Goal: Complete application form: Complete application form

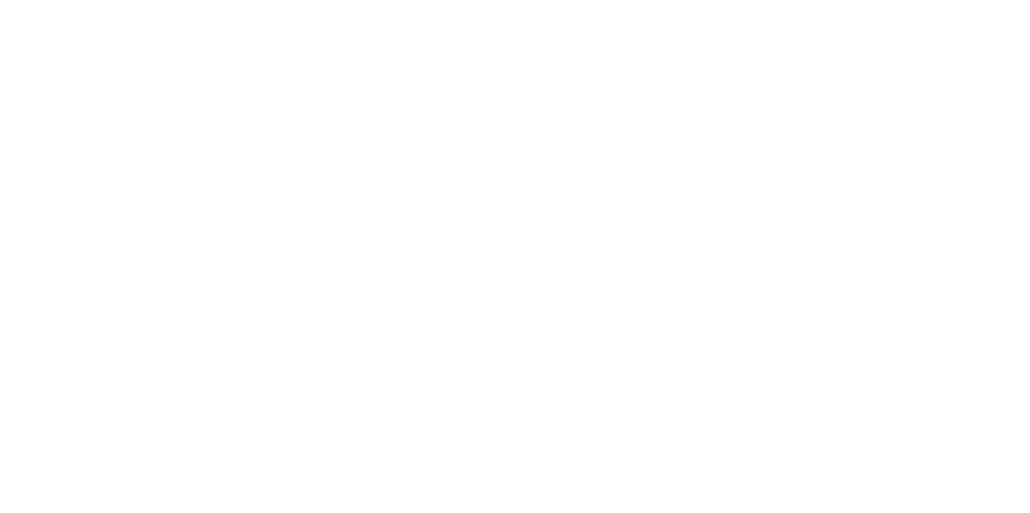
click at [0, 0] on html at bounding box center [0, 0] width 0 height 0
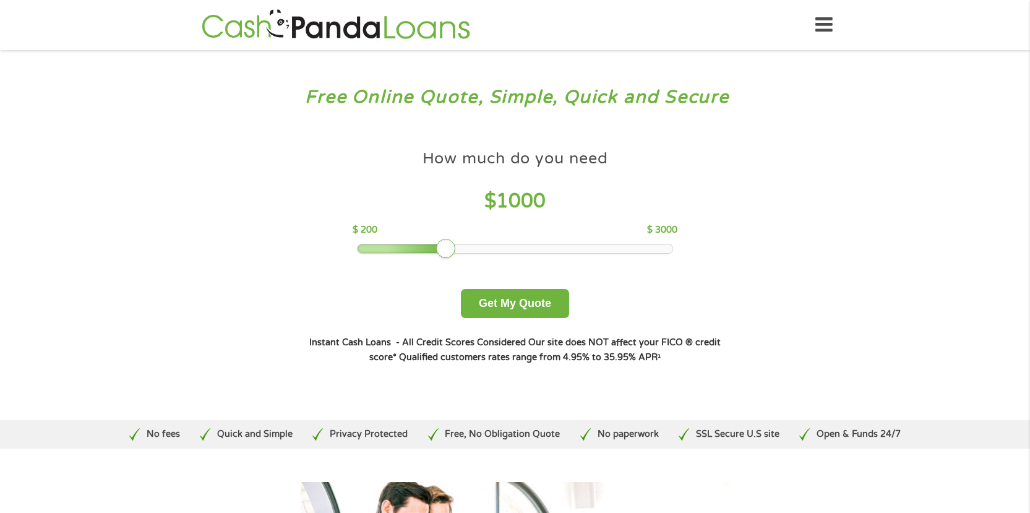
click at [447, 253] on div at bounding box center [446, 249] width 20 height 20
drag, startPoint x: 447, startPoint y: 247, endPoint x: 539, endPoint y: 244, distance: 91.6
click at [539, 244] on div at bounding box center [536, 249] width 20 height 20
click at [519, 305] on button "Get My Quote" at bounding box center [515, 303] width 108 height 29
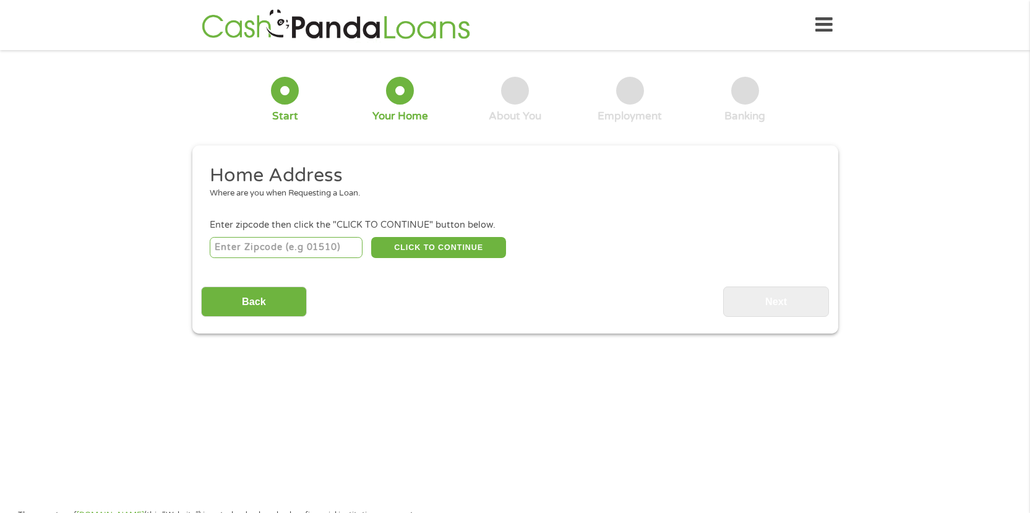
click at [322, 250] on input "number" at bounding box center [286, 247] width 153 height 21
type input "48205"
click at [449, 249] on button "CLICK TO CONTINUE" at bounding box center [438, 247] width 135 height 21
type input "48205"
type input "[GEOGRAPHIC_DATA]"
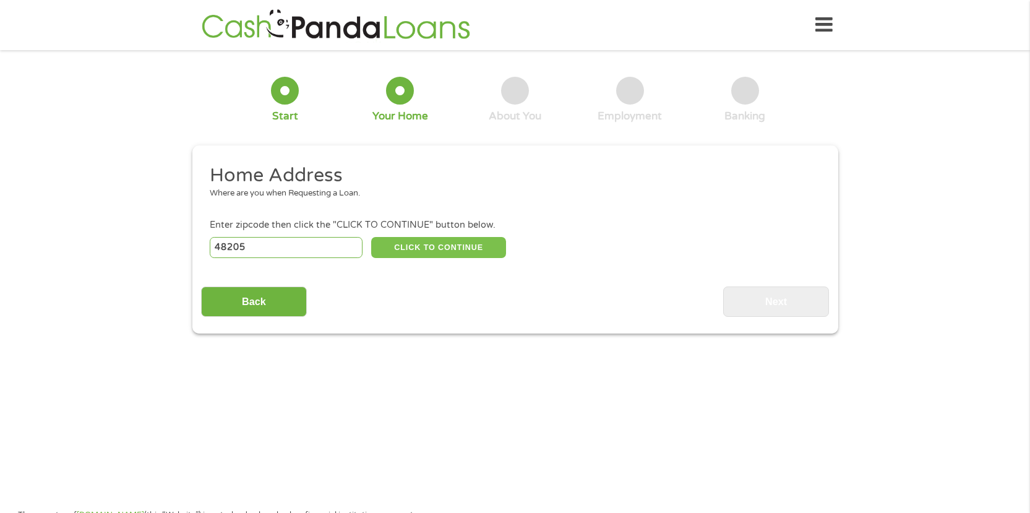
select select "[US_STATE]"
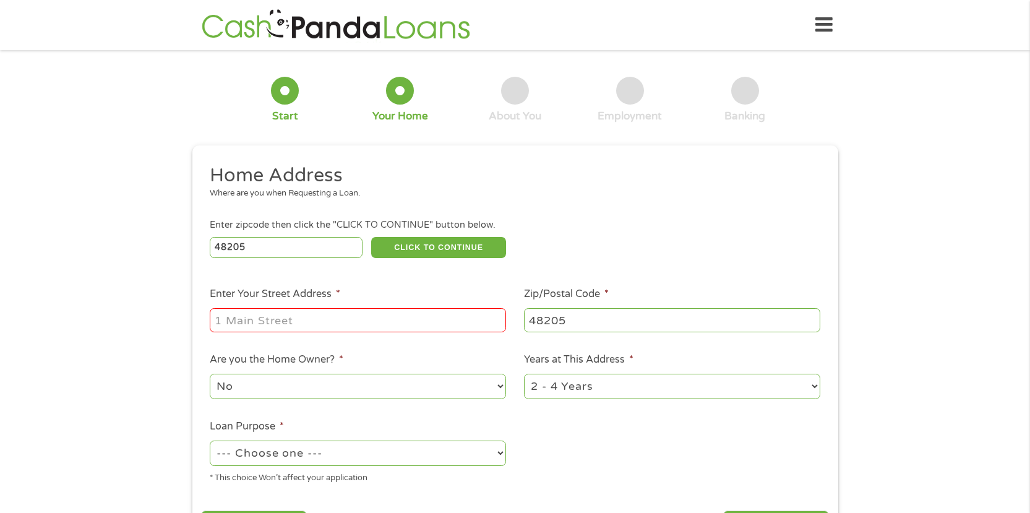
click at [333, 323] on input "Enter Your Street Address *" at bounding box center [358, 319] width 296 height 23
type input "[STREET_ADDRESS]"
select select "yes"
click at [816, 383] on select "1 Year or less 1 - 2 Years 2 - 4 Years Over 4 Years" at bounding box center [672, 385] width 296 height 25
select select "60months"
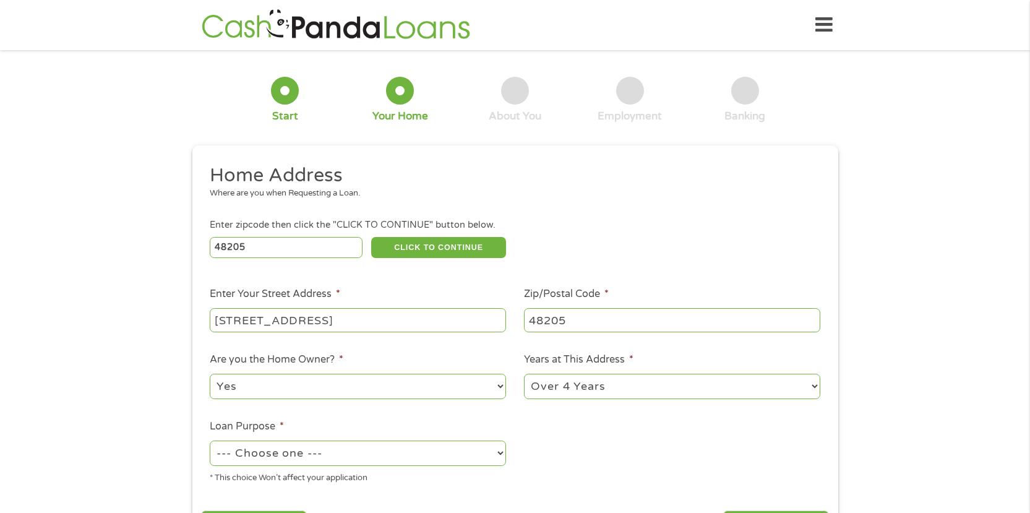
click at [524, 373] on select "1 Year or less 1 - 2 Years 2 - 4 Years Over 4 Years" at bounding box center [672, 385] width 296 height 25
click at [493, 450] on select "--- Choose one --- Pay Bills Debt Consolidation Home Improvement Major Purchase…" at bounding box center [358, 452] width 296 height 25
select select "medicalexpenses"
click at [210, 440] on select "--- Choose one --- Pay Bills Debt Consolidation Home Improvement Major Purchase…" at bounding box center [358, 452] width 296 height 25
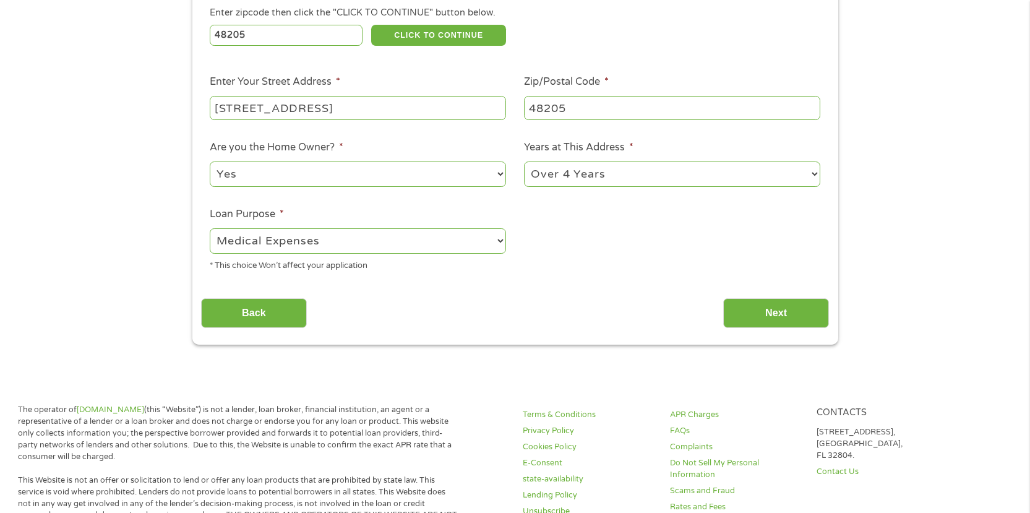
scroll to position [224, 0]
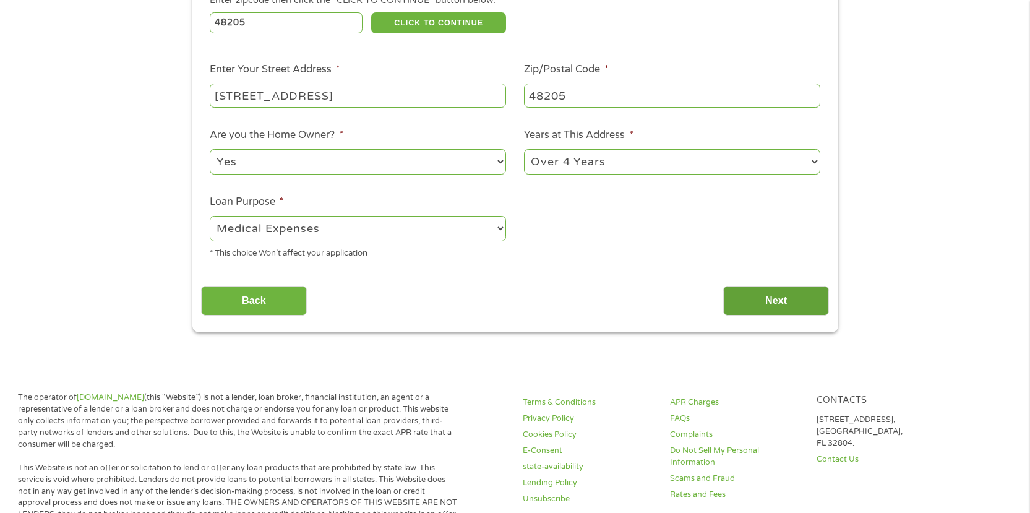
click at [753, 292] on input "Next" at bounding box center [776, 301] width 106 height 30
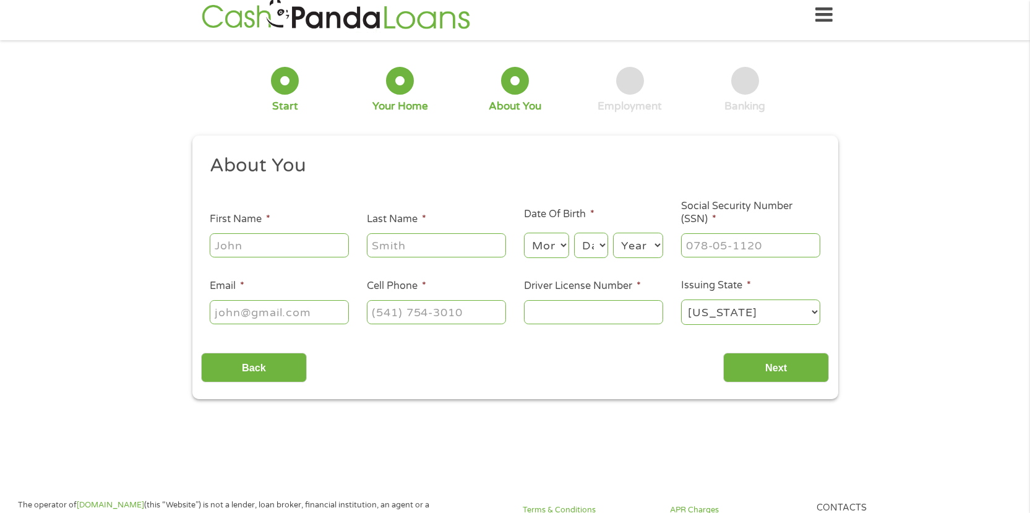
scroll to position [0, 0]
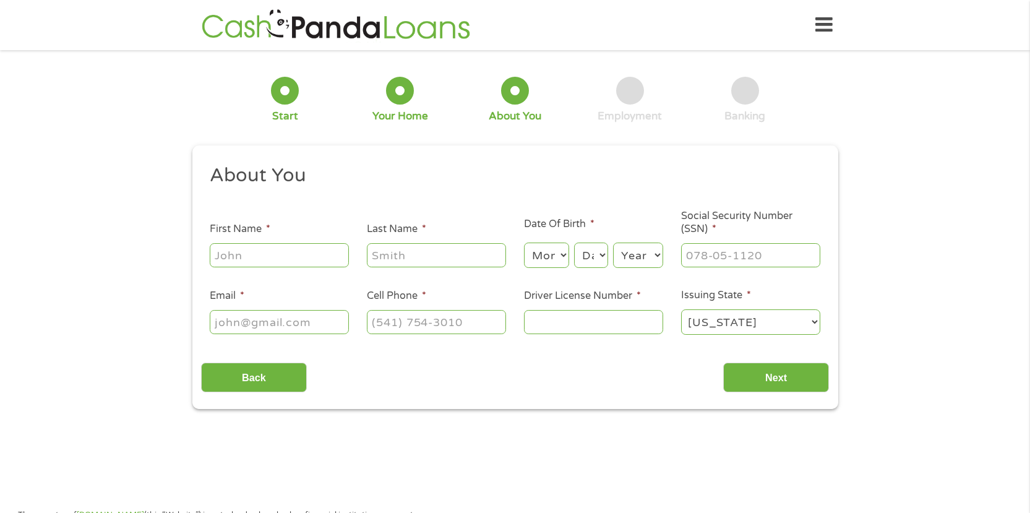
click at [274, 262] on input "First Name *" at bounding box center [279, 254] width 139 height 23
type input "[PERSON_NAME]"
click at [556, 253] on select "Month 1 2 3 4 5 6 7 8 9 10 11 12" at bounding box center [546, 254] width 45 height 25
select select "11"
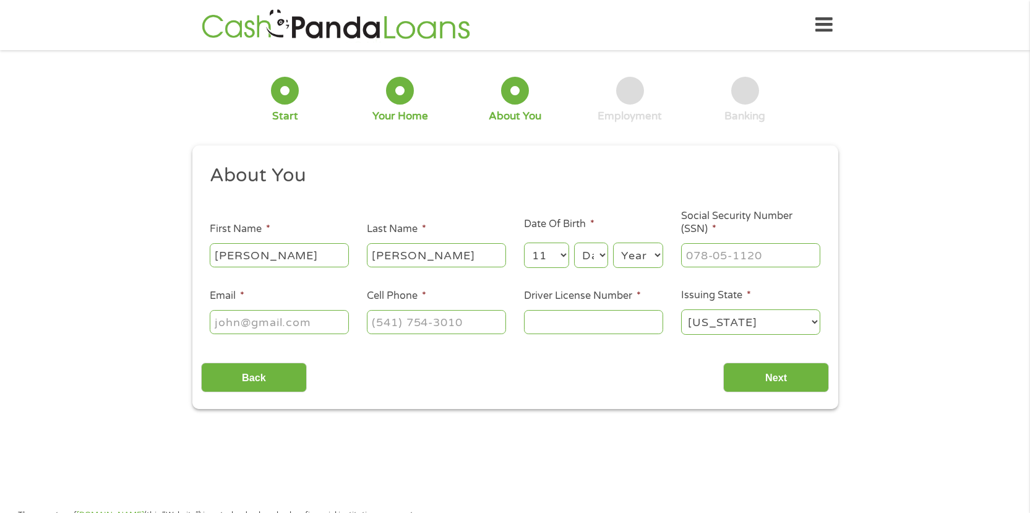
click at [524, 242] on select "Month 1 2 3 4 5 6 7 8 9 10 11 12" at bounding box center [546, 254] width 45 height 25
click at [596, 250] on select "Day 1 2 3 4 5 6 7 8 9 10 11 12 13 14 15 16 17 18 19 20 21 22 23 24 25 26 27 28 …" at bounding box center [590, 254] width 33 height 25
select select "29"
click at [574, 242] on select "Day 1 2 3 4 5 6 7 8 9 10 11 12 13 14 15 16 17 18 19 20 21 22 23 24 25 26 27 28 …" at bounding box center [590, 254] width 33 height 25
click at [633, 259] on select "Year [DATE] 2006 2005 2004 2003 2002 2001 2000 1999 1998 1997 1996 1995 1994 19…" at bounding box center [638, 254] width 50 height 25
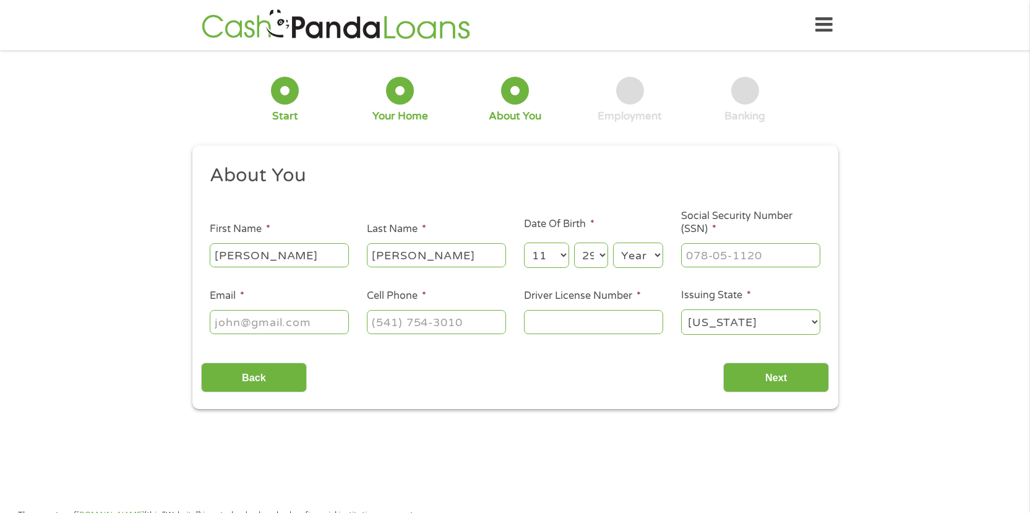
select select "1967"
click at [613, 242] on select "Year [DATE] 2006 2005 2004 2003 2002 2001 2000 1999 1998 1997 1996 1995 1994 19…" at bounding box center [638, 254] width 50 height 25
click at [740, 250] on input "___-__-____" at bounding box center [750, 254] width 139 height 23
type input "363-80-0992"
click at [276, 328] on input "Email *" at bounding box center [279, 321] width 139 height 23
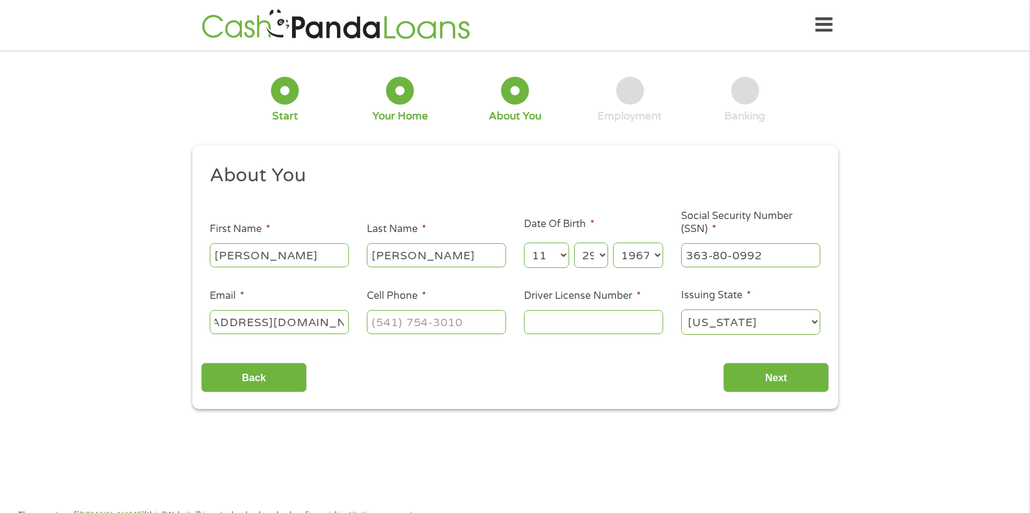
scroll to position [0, 70]
type input "[EMAIL_ADDRESS][DOMAIN_NAME]"
type input "[PHONE_NUMBER]"
type input "R162886067911"
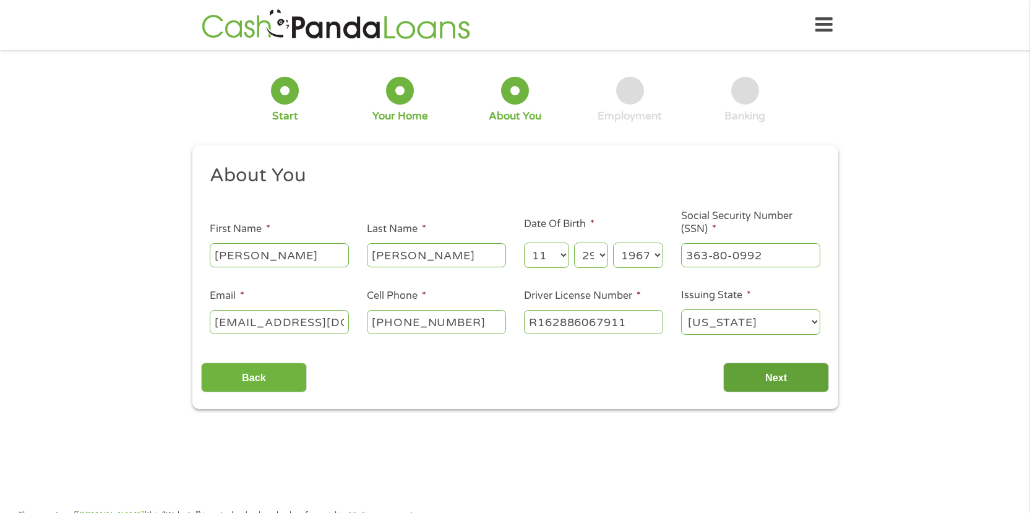
click at [792, 387] on input "Next" at bounding box center [776, 377] width 106 height 30
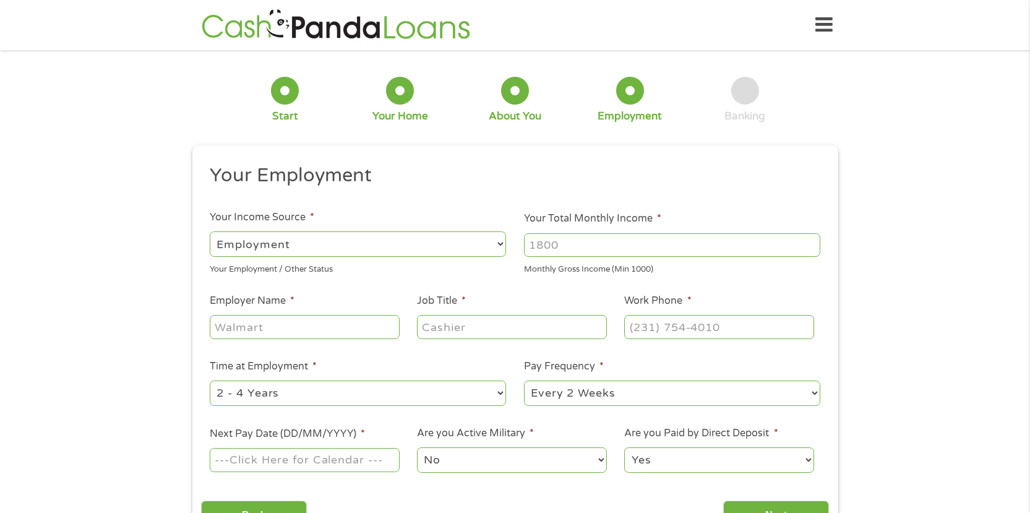
scroll to position [5, 5]
click at [315, 330] on input "Employer Name *" at bounding box center [304, 326] width 189 height 23
type input "m"
type input "[PERSON_NAME] HEALTHCARE"
type input "K"
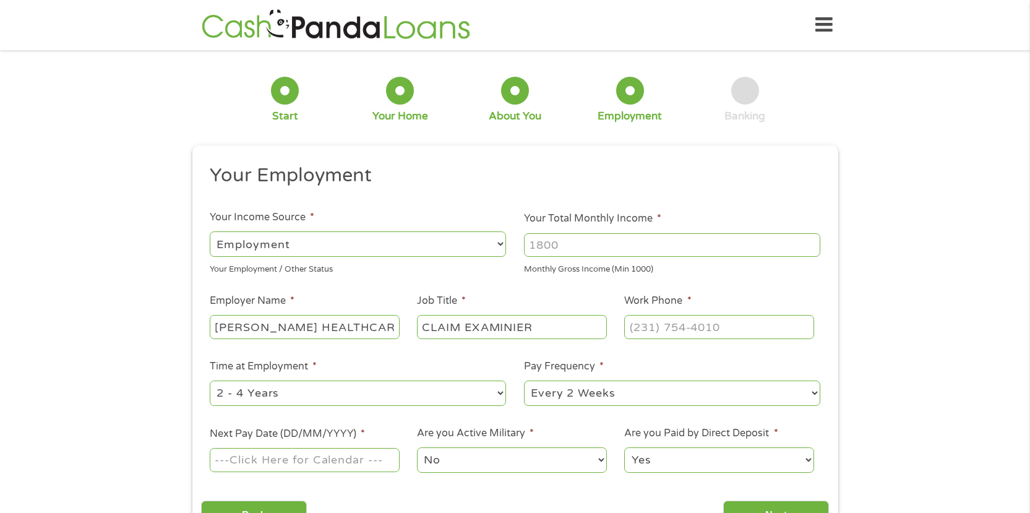
type input "CLAIM EXAMINIER"
type input "[PHONE_NUMBER]"
drag, startPoint x: 378, startPoint y: 400, endPoint x: 352, endPoint y: 390, distance: 28.0
click at [352, 390] on select "--- Choose one --- 1 Year or less 1 - 2 Years 2 - 4 Years Over 4 Years" at bounding box center [358, 392] width 296 height 25
select select "60months"
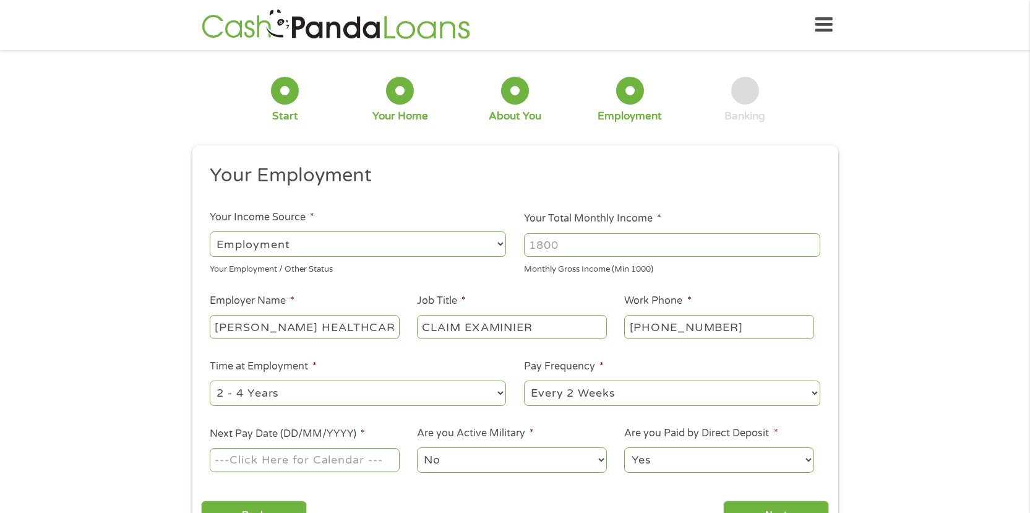
click at [210, 380] on select "--- Choose one --- 1 Year or less 1 - 2 Years 2 - 4 Years Over 4 Years" at bounding box center [358, 392] width 296 height 25
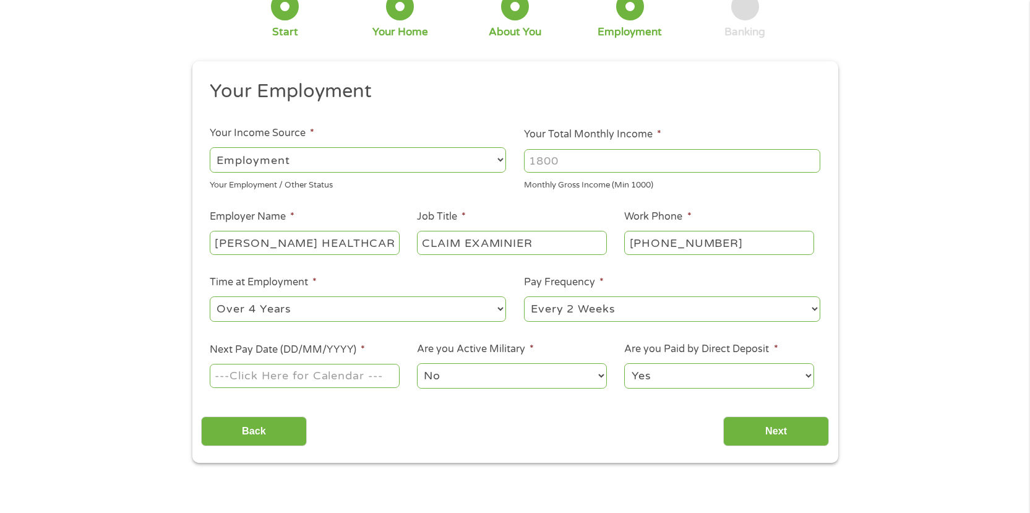
scroll to position [202, 0]
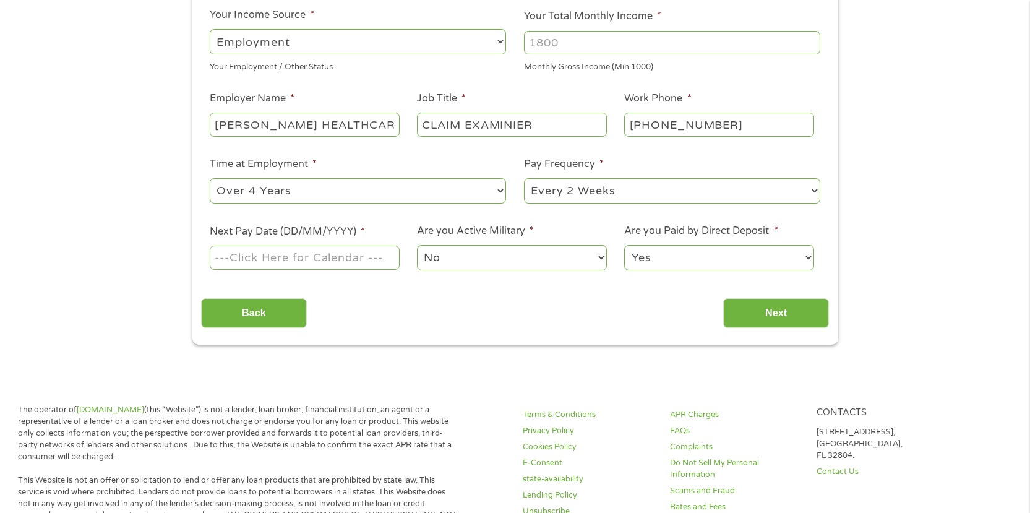
click at [265, 252] on body "Home Get Loan Offer How it works FAQs Blog Cash Loans Quick Loans Online Loans …" at bounding box center [515, 513] width 1030 height 1430
click at [265, 252] on input "Next Pay Date (DD/MM/YYYY) *" at bounding box center [304, 256] width 189 height 23
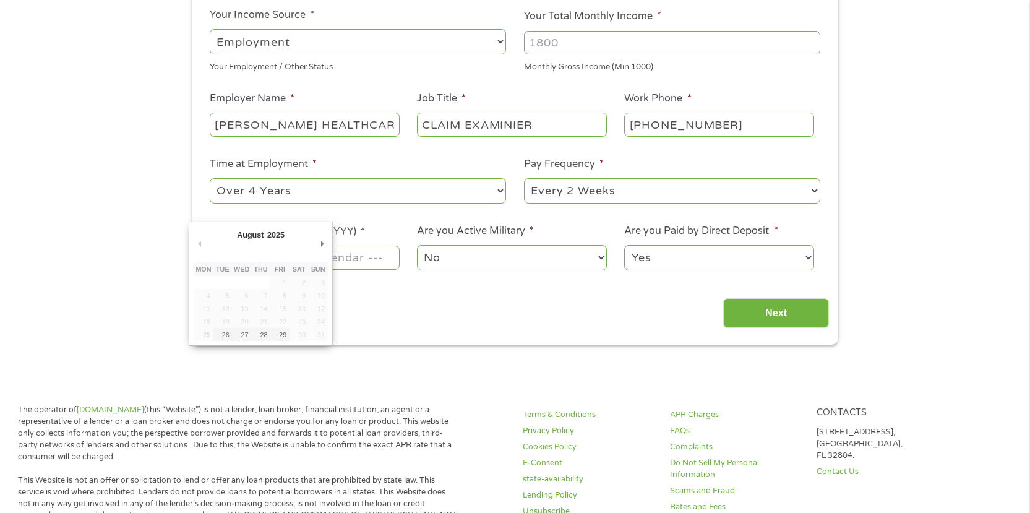
click at [302, 335] on td "30" at bounding box center [298, 334] width 19 height 13
type input "[DATE]"
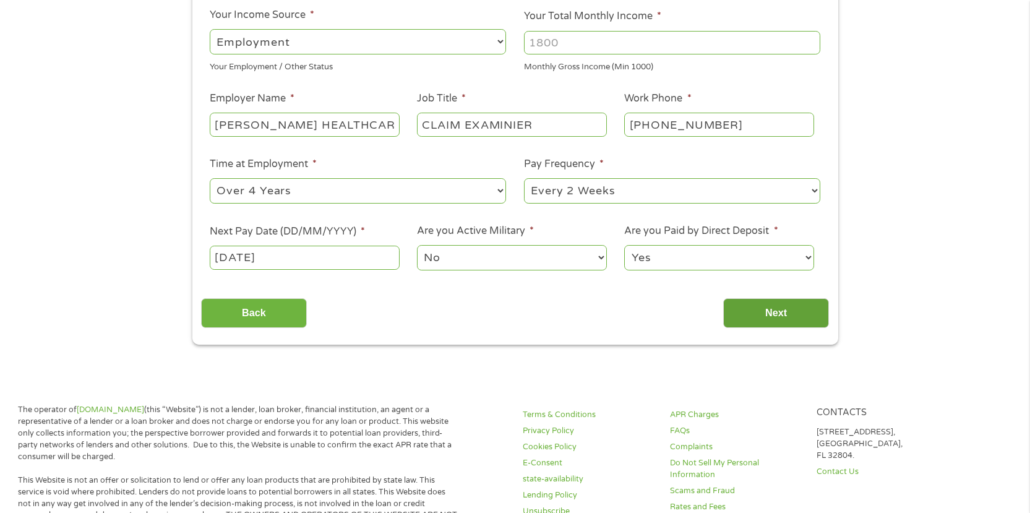
click at [772, 317] on input "Next" at bounding box center [776, 313] width 106 height 30
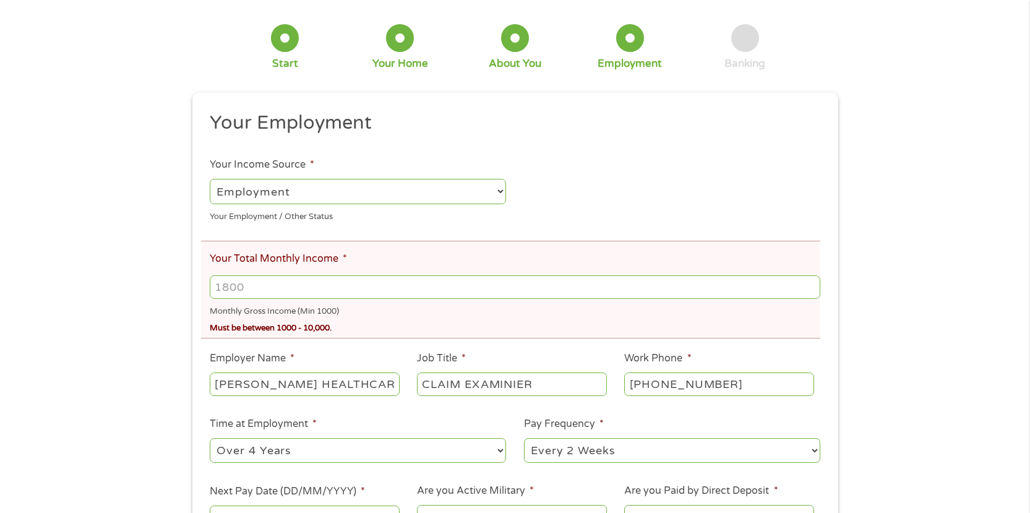
scroll to position [141, 0]
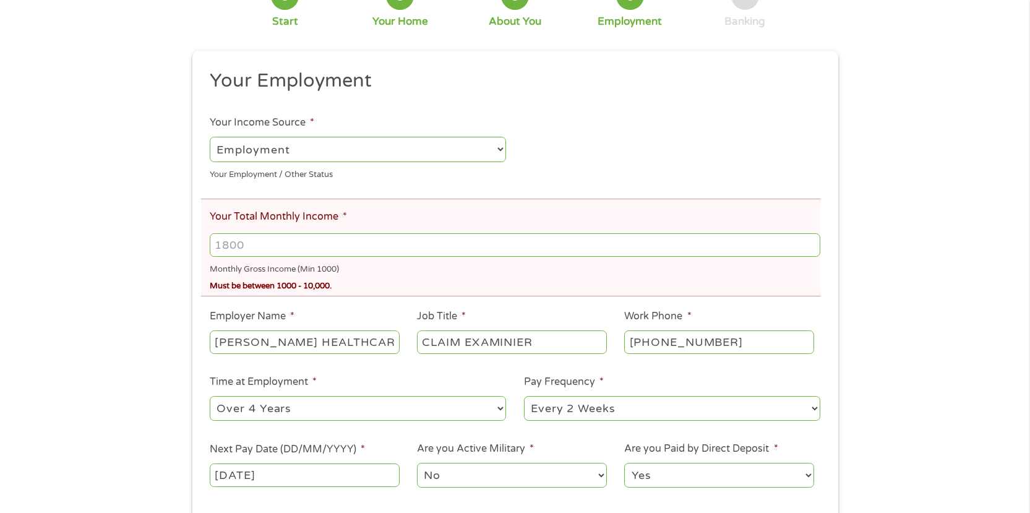
click at [318, 243] on input "Your Total Monthly Income *" at bounding box center [515, 244] width 610 height 23
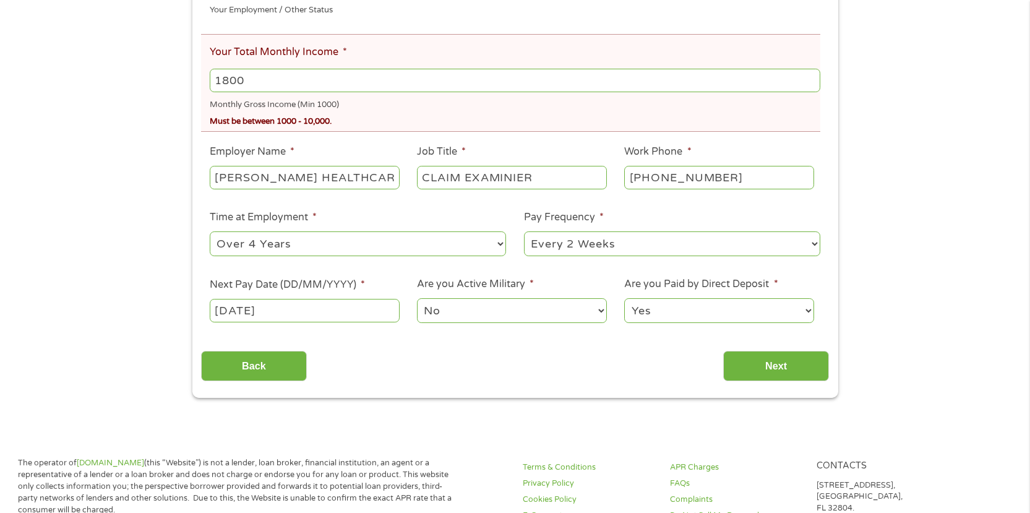
scroll to position [387, 0]
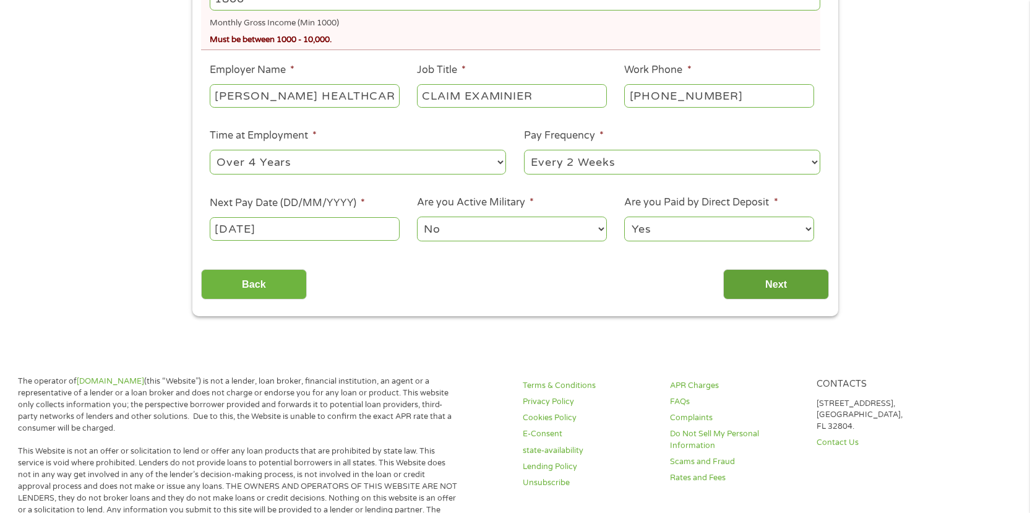
type input "1800"
click at [791, 276] on input "Next" at bounding box center [776, 284] width 106 height 30
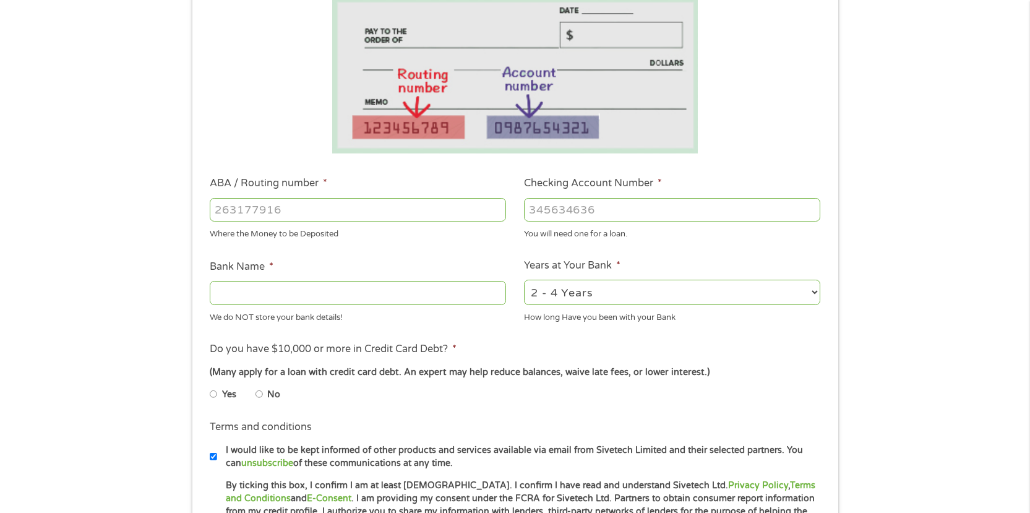
scroll to position [236, 0]
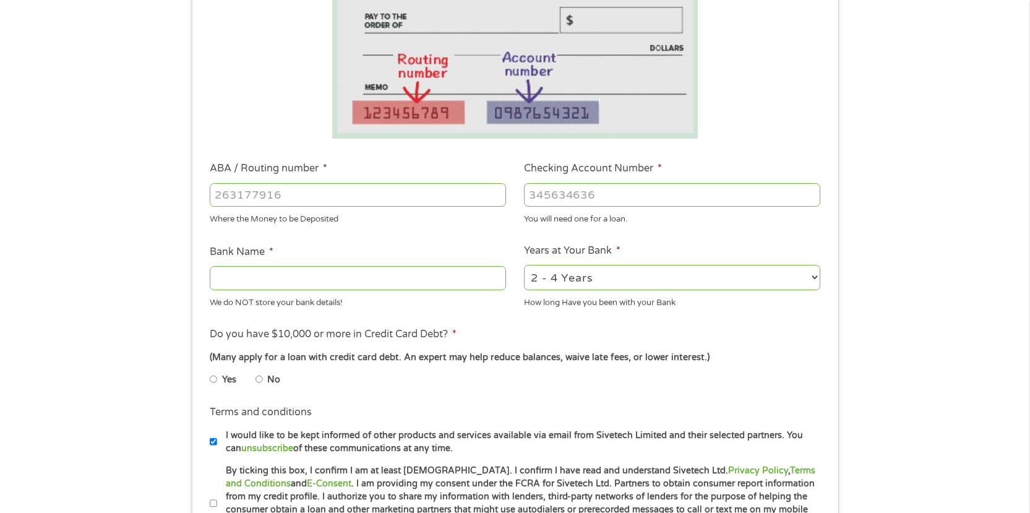
click at [305, 192] on input "ABA / Routing number *" at bounding box center [358, 194] width 296 height 23
type input "272479841"
type input "CREDIT UNION ONE"
type input "272479841"
click at [581, 195] on input "Checking Account Number *" at bounding box center [672, 194] width 296 height 23
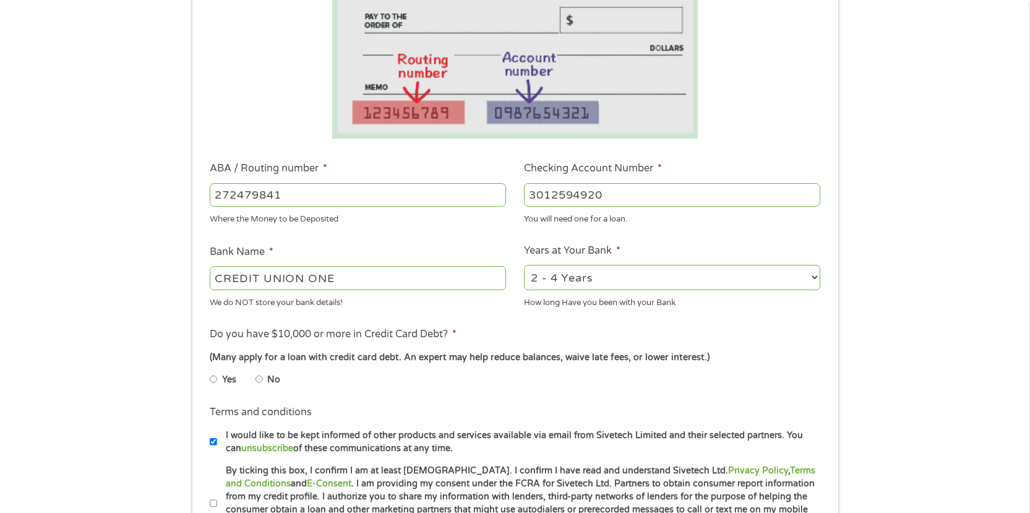
type input "3012594920"
click at [688, 278] on select "2 - 4 Years 6 - 12 Months 1 - 2 Years Over 4 Years" at bounding box center [672, 277] width 296 height 25
select select "60months"
click at [524, 265] on select "2 - 4 Years 6 - 12 Months 1 - 2 Years Over 4 Years" at bounding box center [672, 277] width 296 height 25
click at [262, 378] on input "No" at bounding box center [258, 379] width 7 height 20
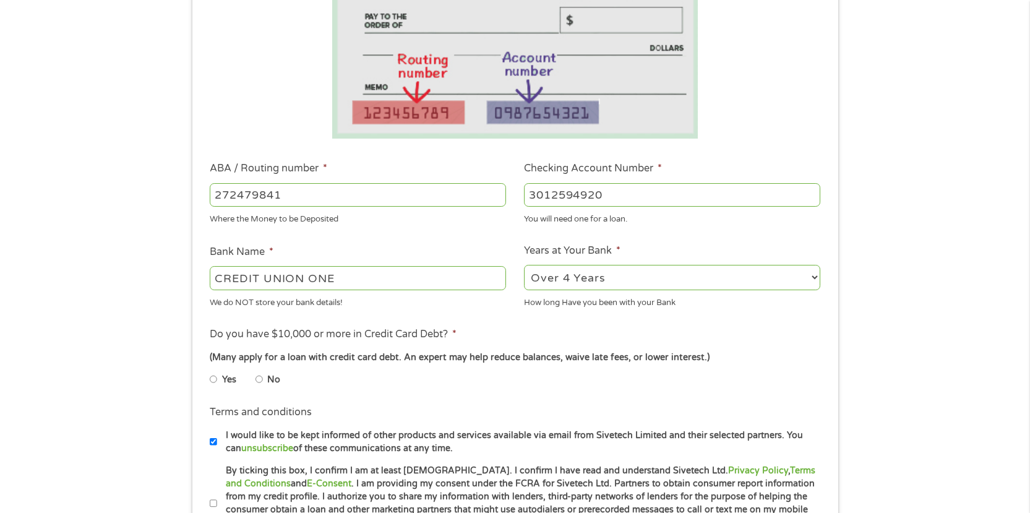
radio input "true"
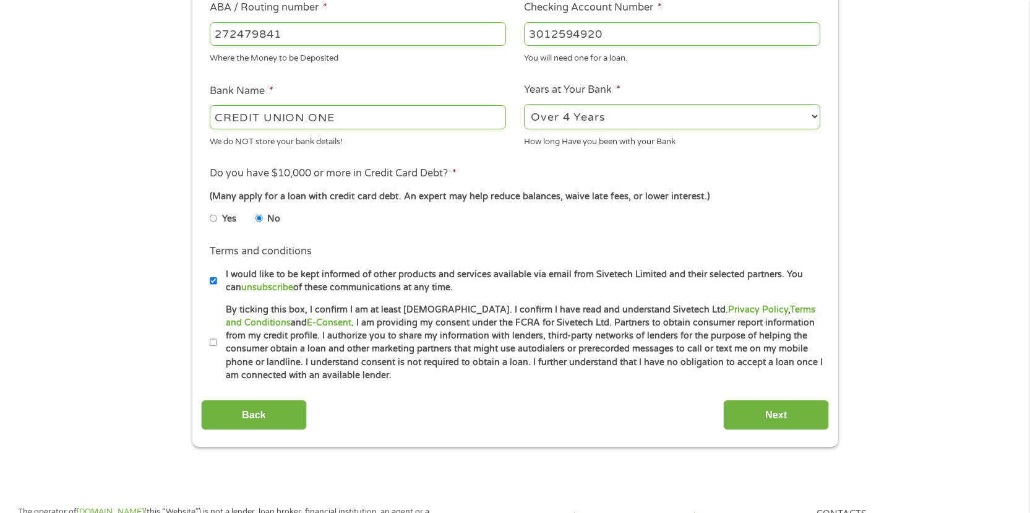
scroll to position [424, 0]
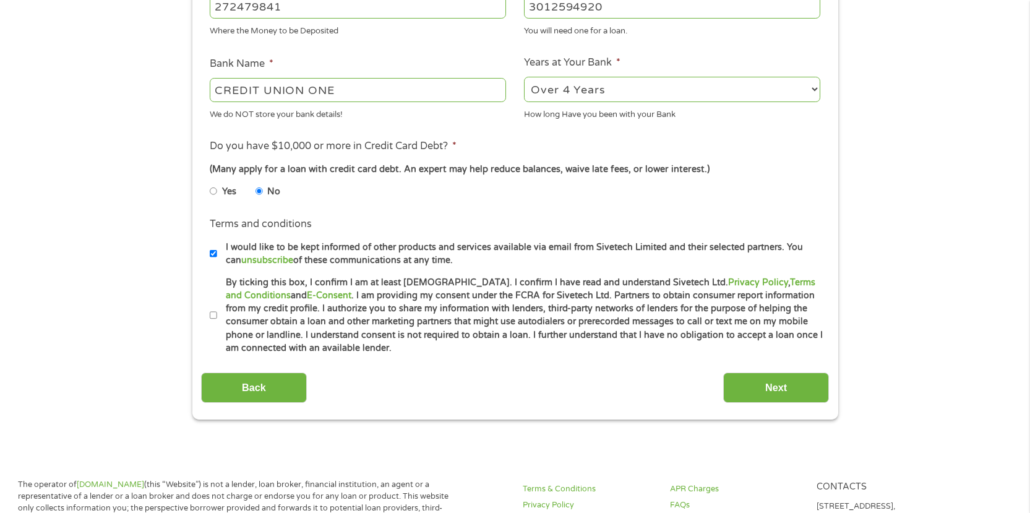
drag, startPoint x: 1035, startPoint y: 215, endPoint x: 213, endPoint y: 317, distance: 828.1
click at [213, 317] on ul "Bank Information Where do you want the funds deposited? ABA / Routing number * …" at bounding box center [515, 47] width 628 height 616
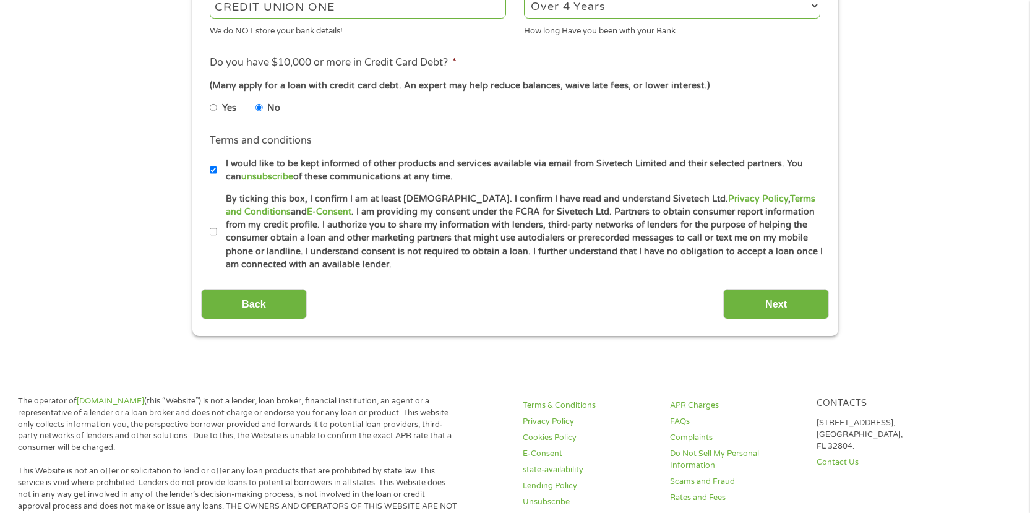
scroll to position [532, 0]
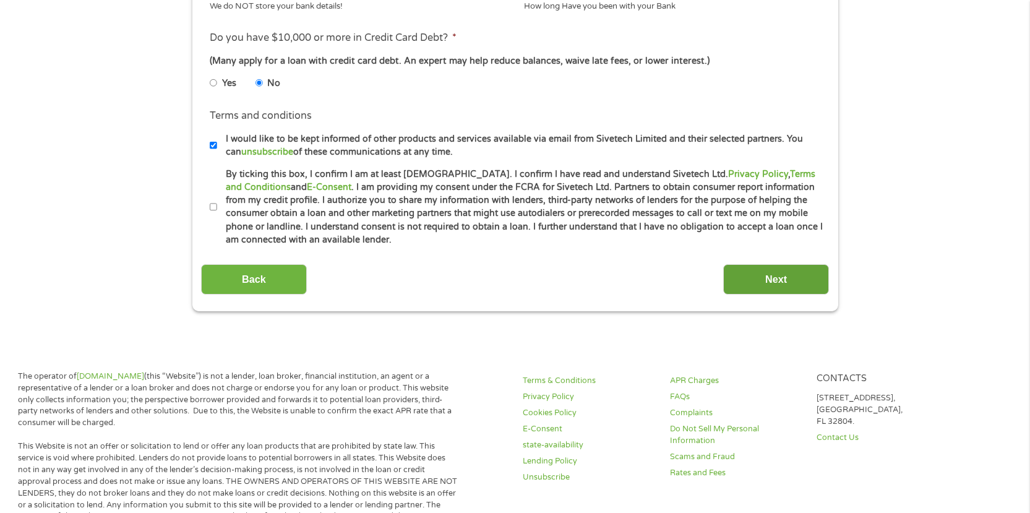
click at [779, 270] on input "Next" at bounding box center [776, 279] width 106 height 30
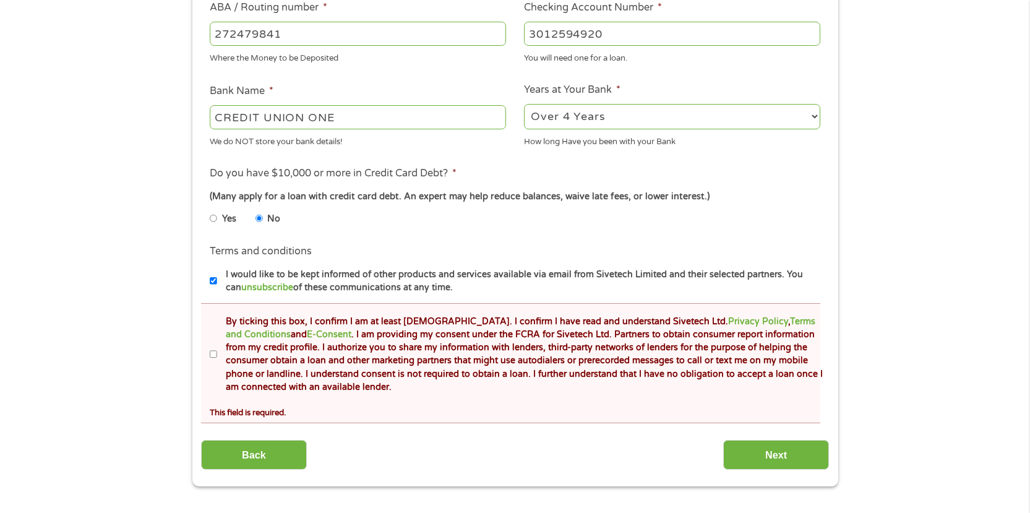
scroll to position [452, 0]
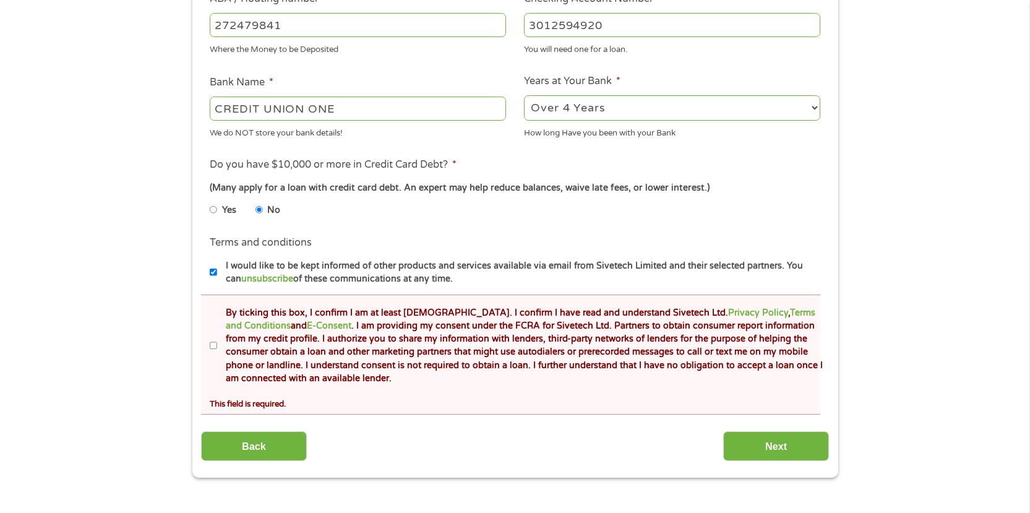
click at [213, 344] on input "By ticking this box, I confirm I am at least [DEMOGRAPHIC_DATA]. I confirm I ha…" at bounding box center [213, 346] width 7 height 20
checkbox input "true"
click at [779, 436] on input "Next" at bounding box center [776, 446] width 106 height 30
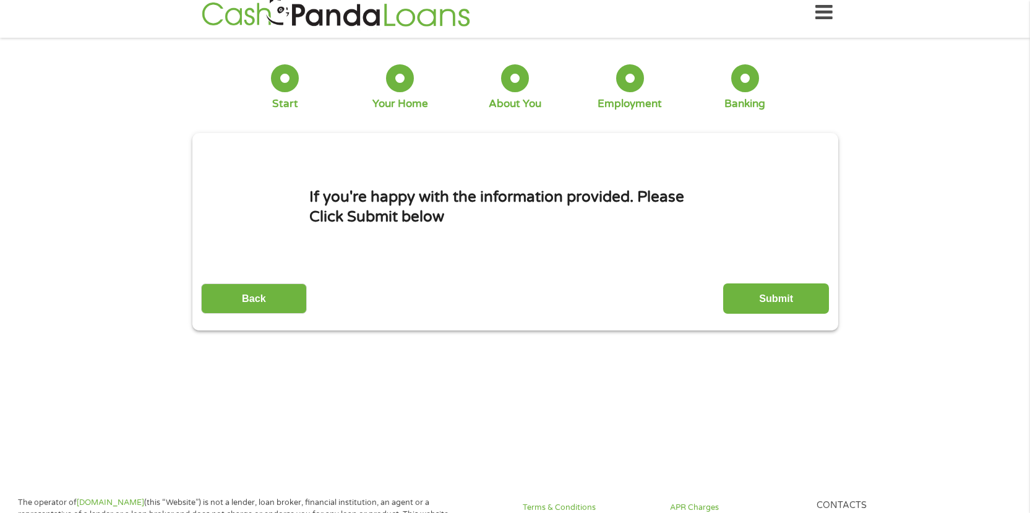
scroll to position [0, 0]
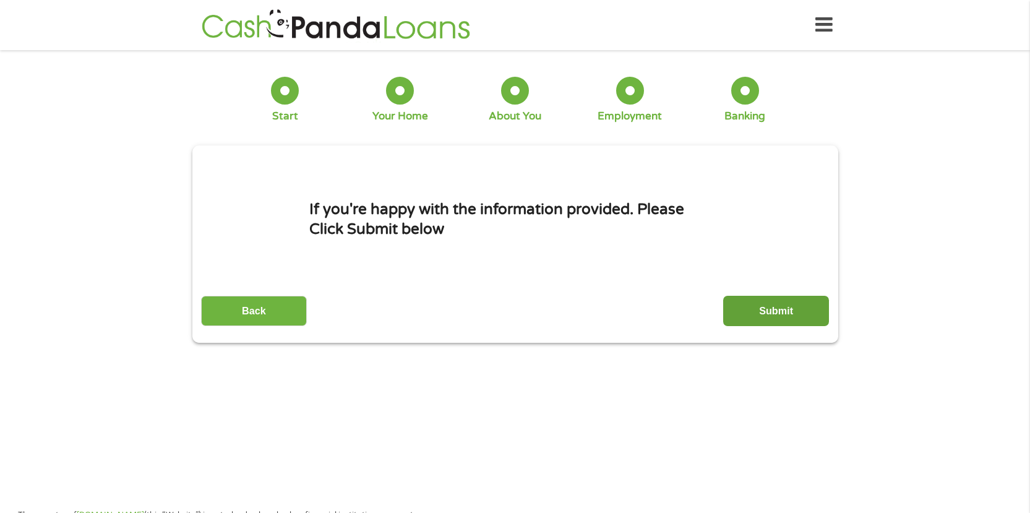
click at [774, 309] on input "Submit" at bounding box center [776, 311] width 106 height 30
